Goal: Task Accomplishment & Management: Manage account settings

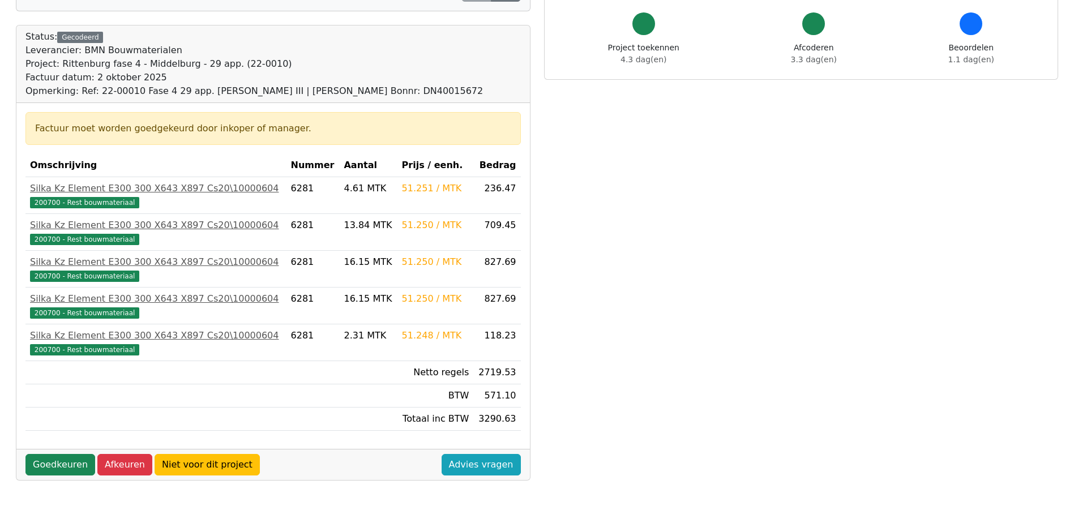
scroll to position [113, 0]
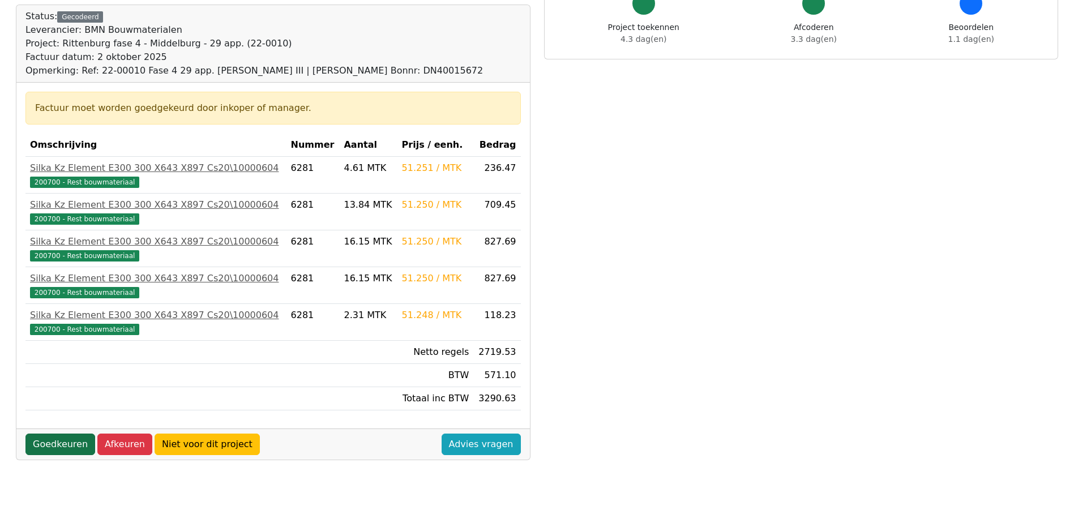
click at [63, 442] on link "Goedkeuren" at bounding box center [60, 445] width 70 height 22
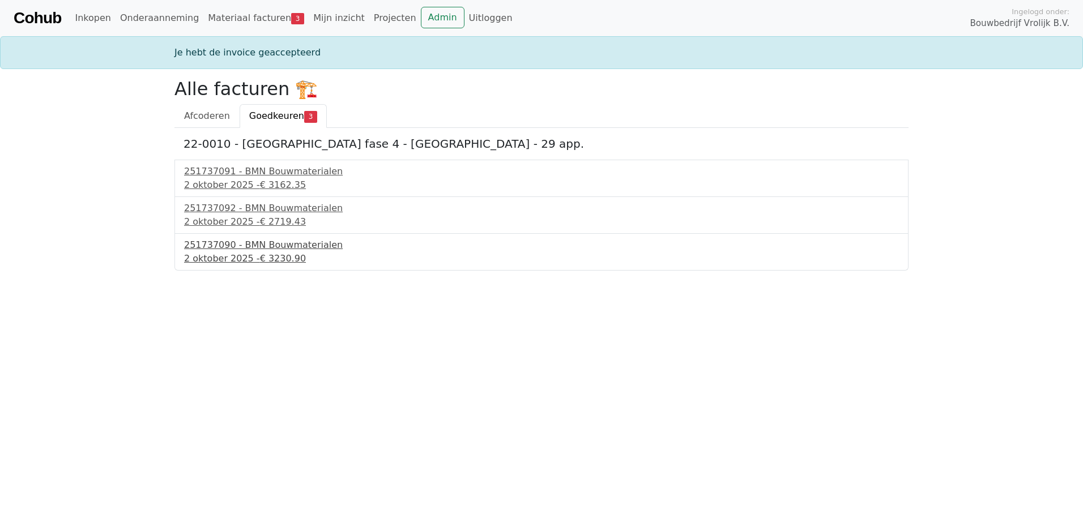
click at [287, 253] on span "€ 3230.90" at bounding box center [283, 258] width 46 height 11
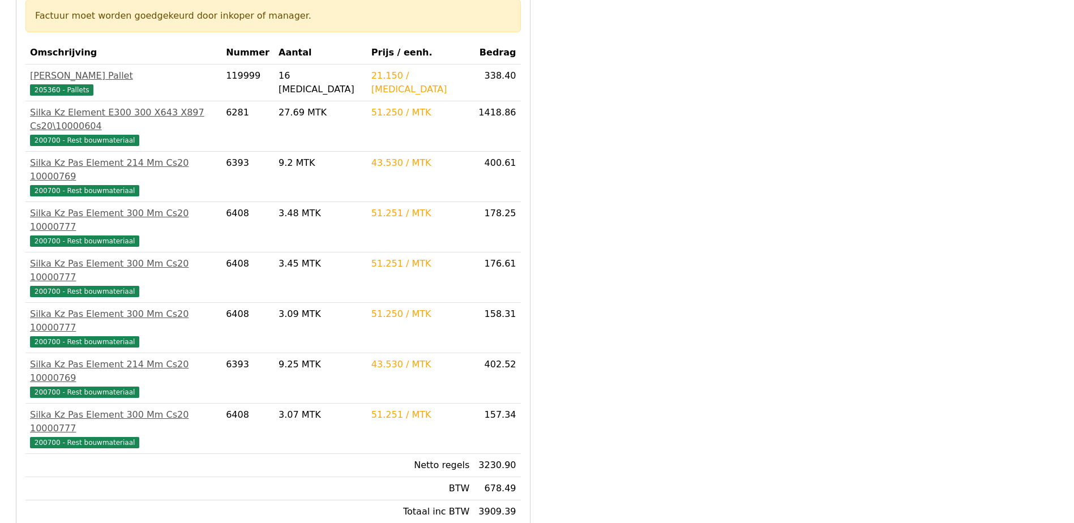
scroll to position [227, 0]
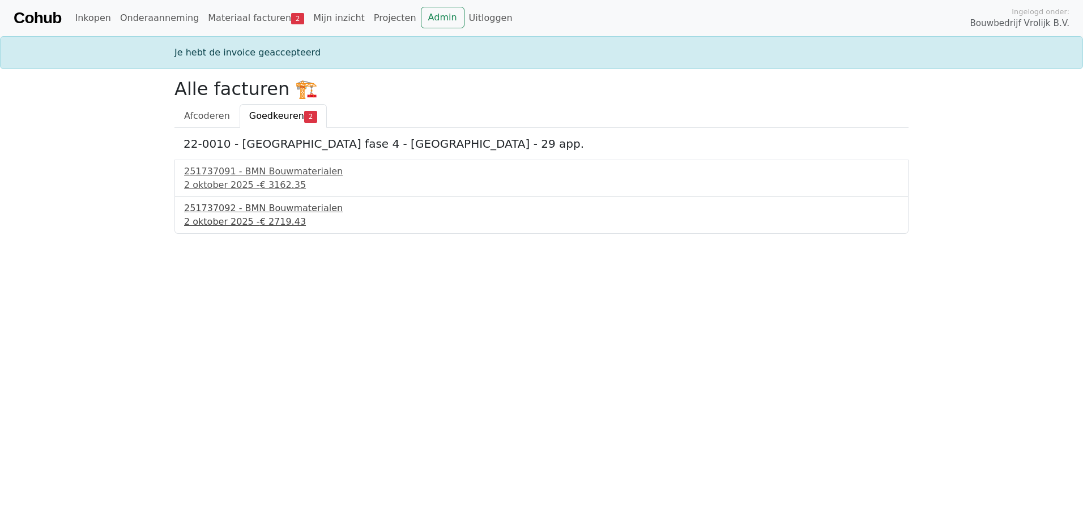
click at [269, 215] on div "251737092 - BMN Bouwmaterialen" at bounding box center [541, 209] width 715 height 14
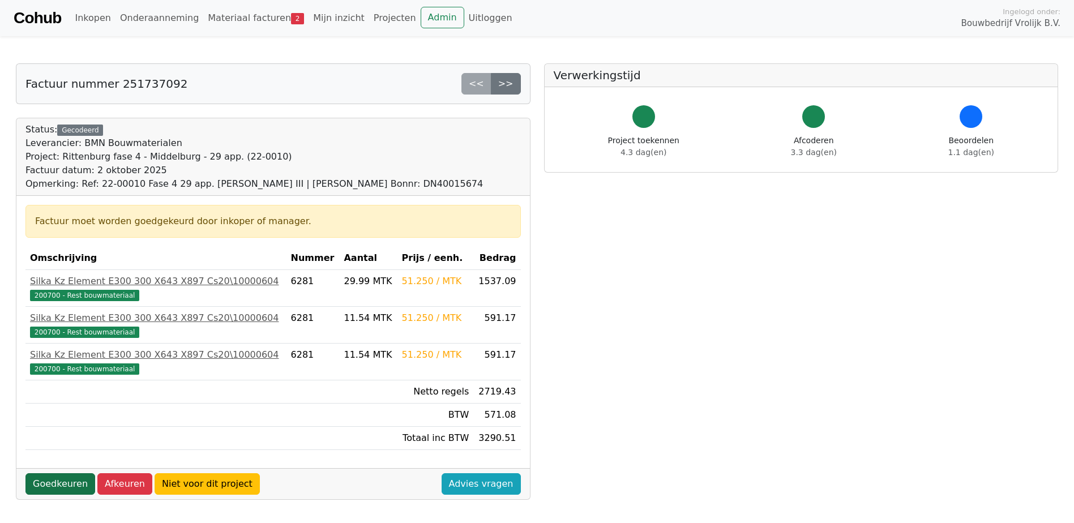
click at [58, 486] on link "Goedkeuren" at bounding box center [60, 484] width 70 height 22
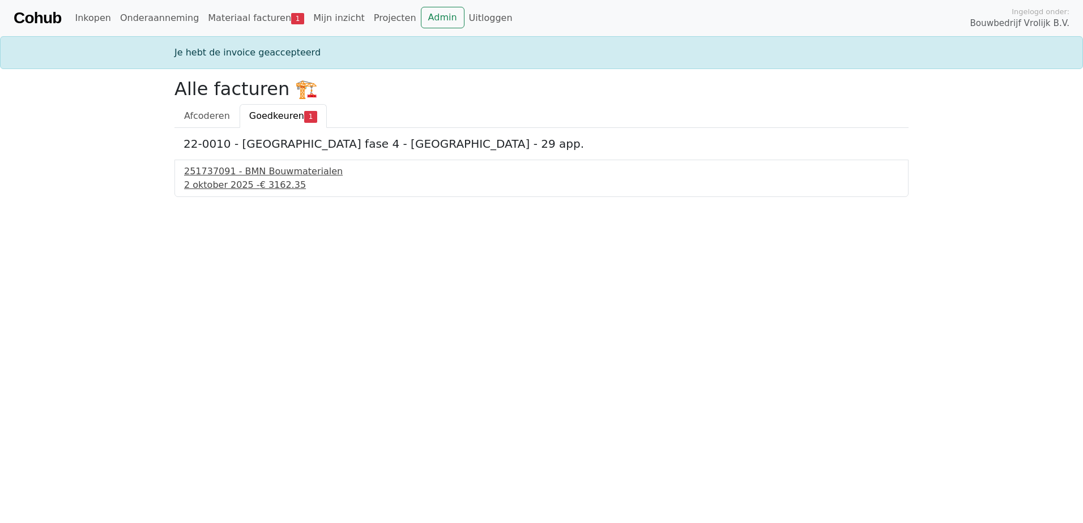
click at [255, 177] on div "251737091 - BMN Bouwmaterialen" at bounding box center [541, 172] width 715 height 14
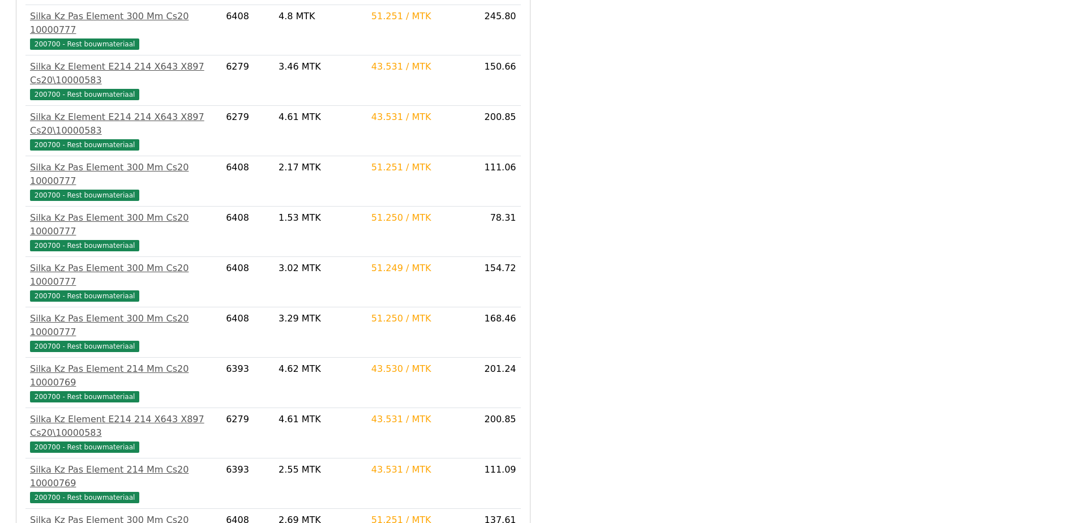
scroll to position [409, 0]
